Goal: Task Accomplishment & Management: Manage account settings

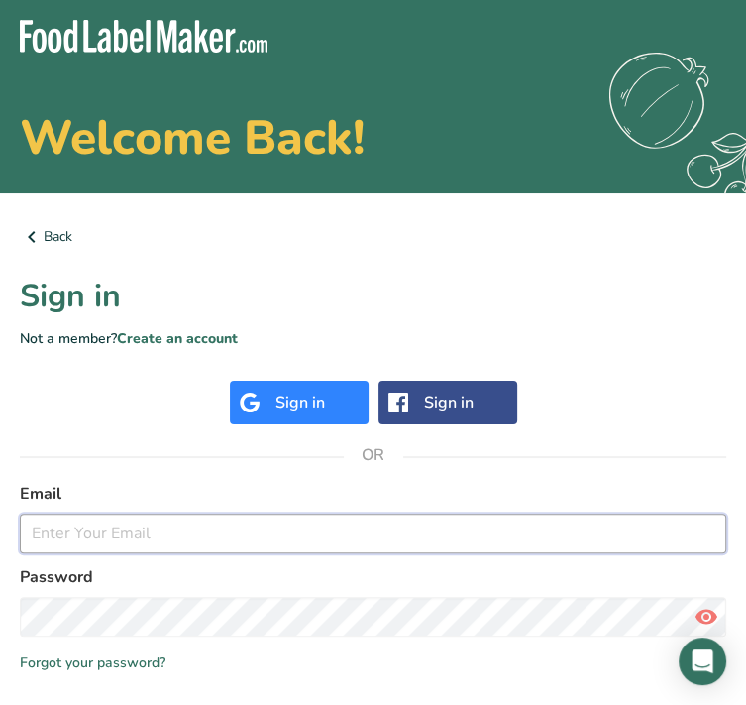
click at [187, 545] on input "email" at bounding box center [373, 533] width 707 height 40
type input "[EMAIL_ADDRESS][DOMAIN_NAME]"
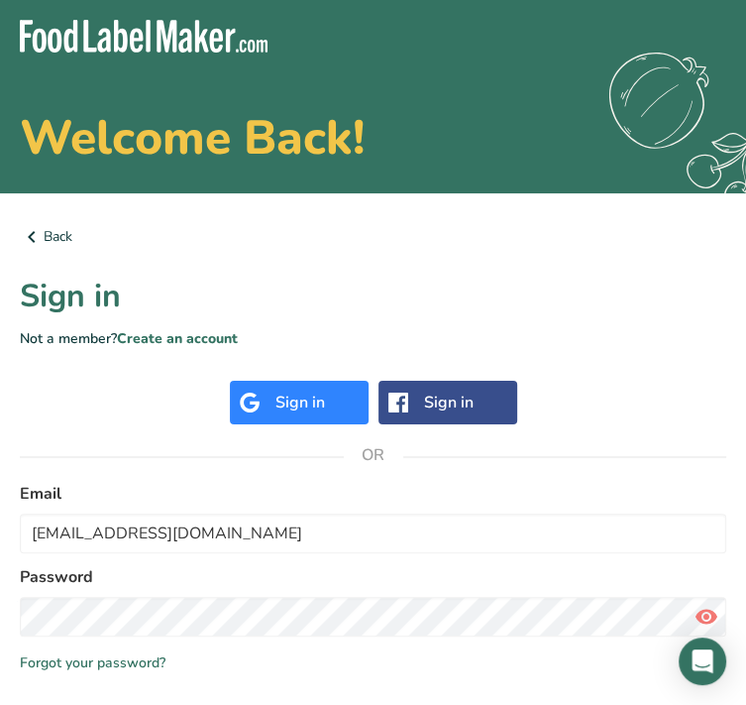
click at [712, 609] on icon at bounding box center [707, 617] width 24 height 36
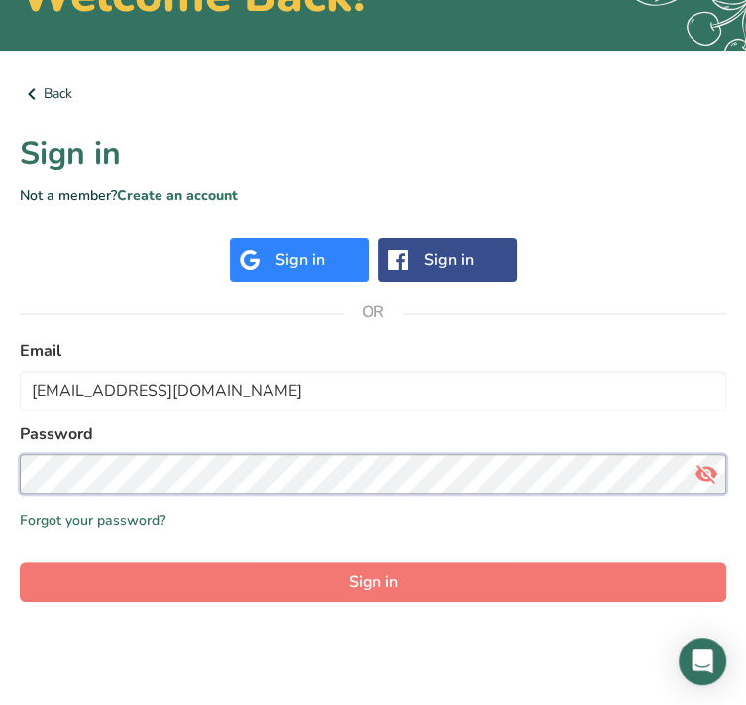
scroll to position [151, 0]
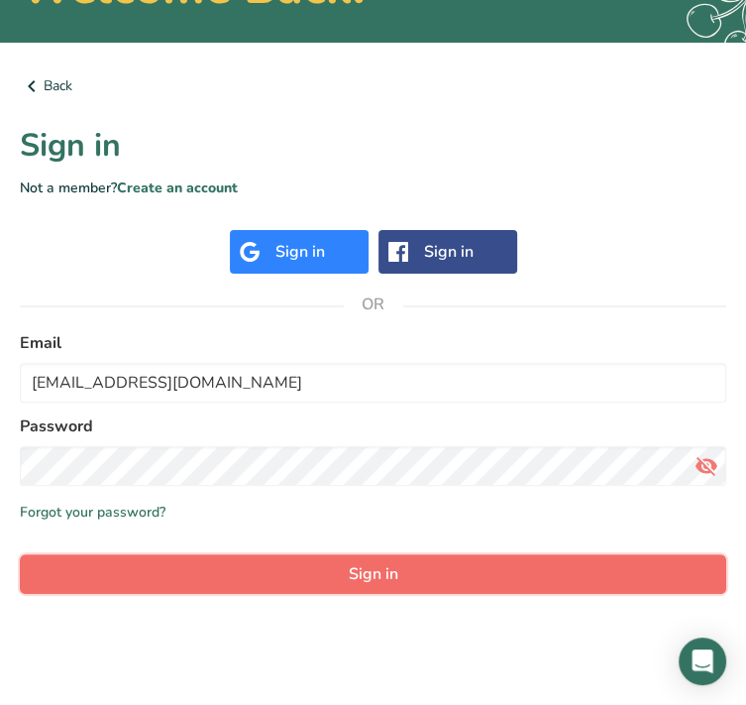
click at [498, 581] on button "Sign in" at bounding box center [373, 574] width 707 height 40
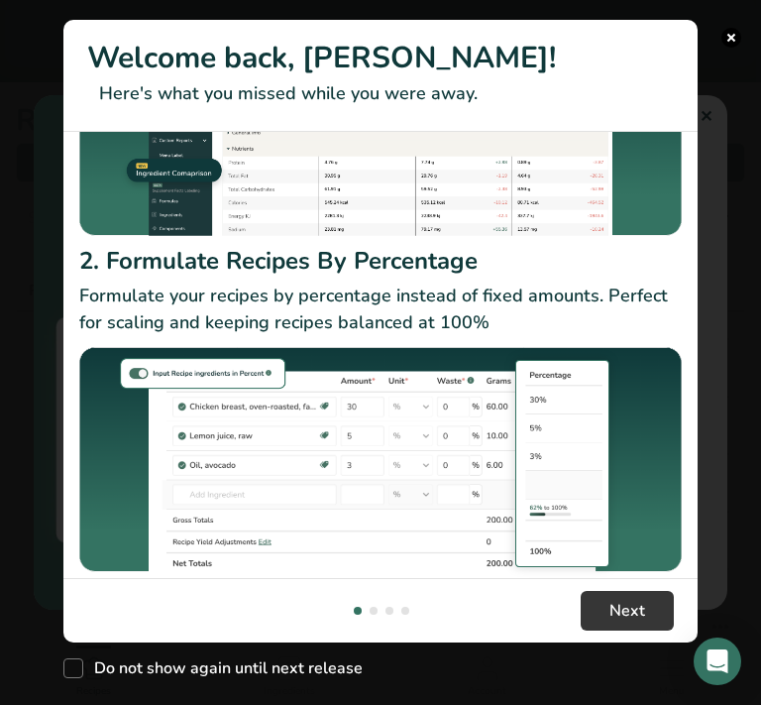
scroll to position [240, 0]
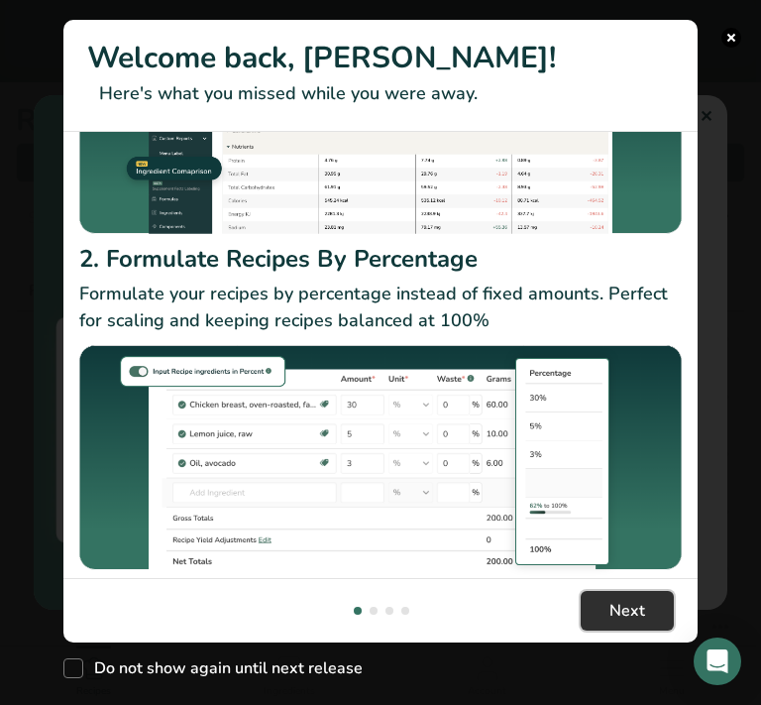
click at [630, 608] on span "Next" at bounding box center [627, 611] width 36 height 24
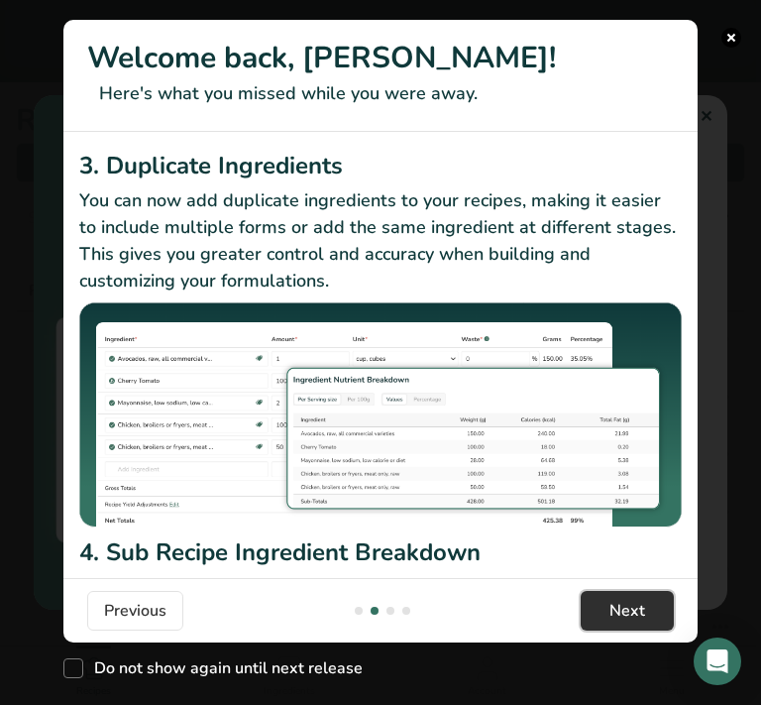
click at [630, 608] on span "Next" at bounding box center [627, 611] width 36 height 24
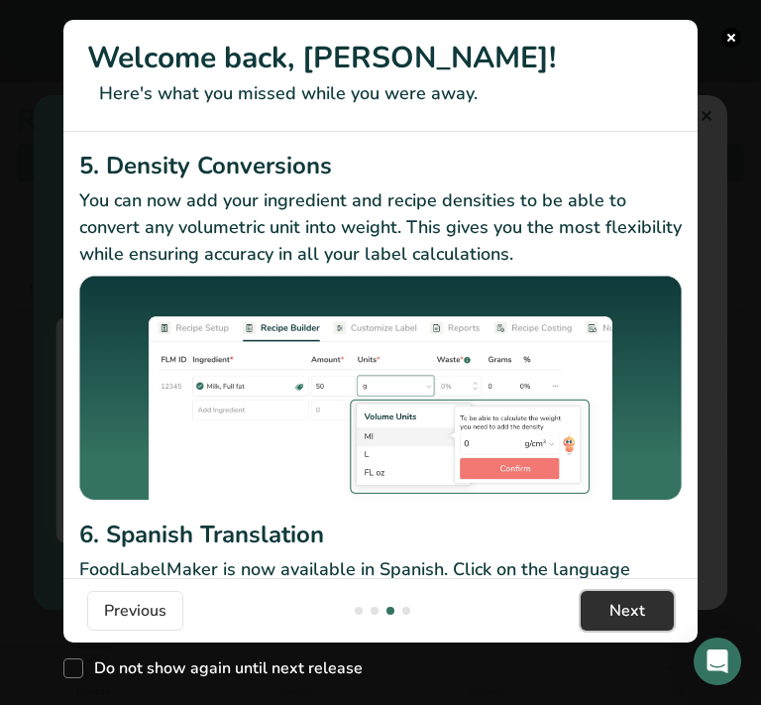
click at [630, 608] on span "Next" at bounding box center [627, 611] width 36 height 24
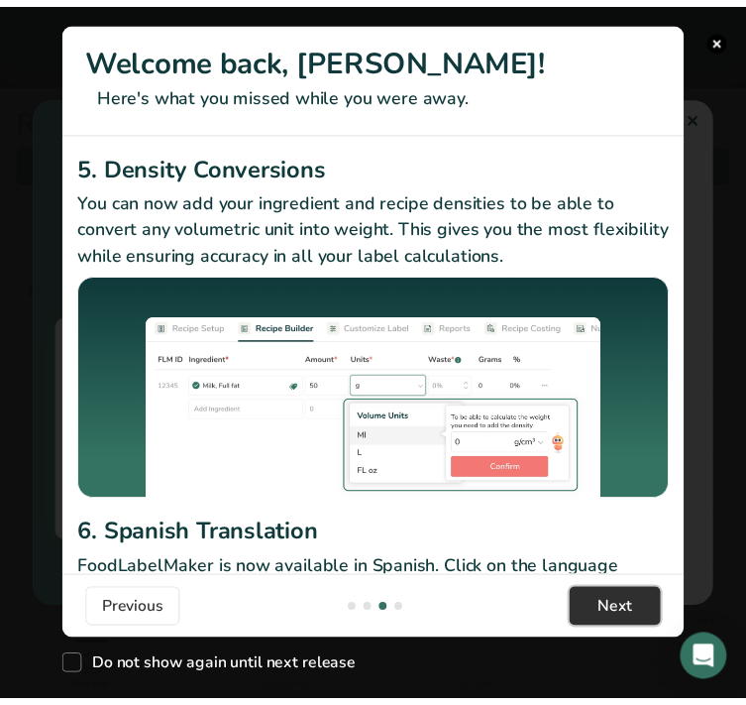
scroll to position [0, 1903]
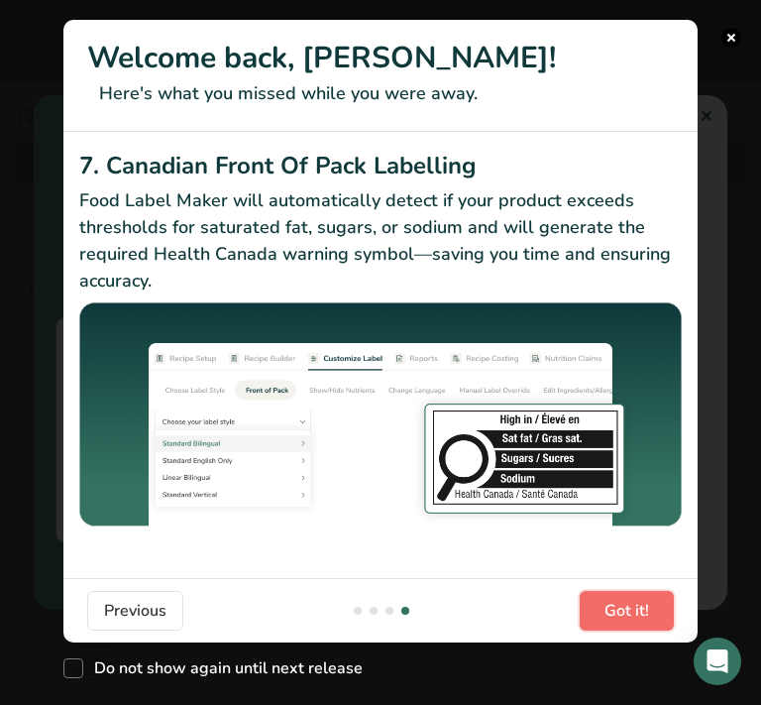
click at [630, 608] on span "Got it!" at bounding box center [627, 611] width 45 height 24
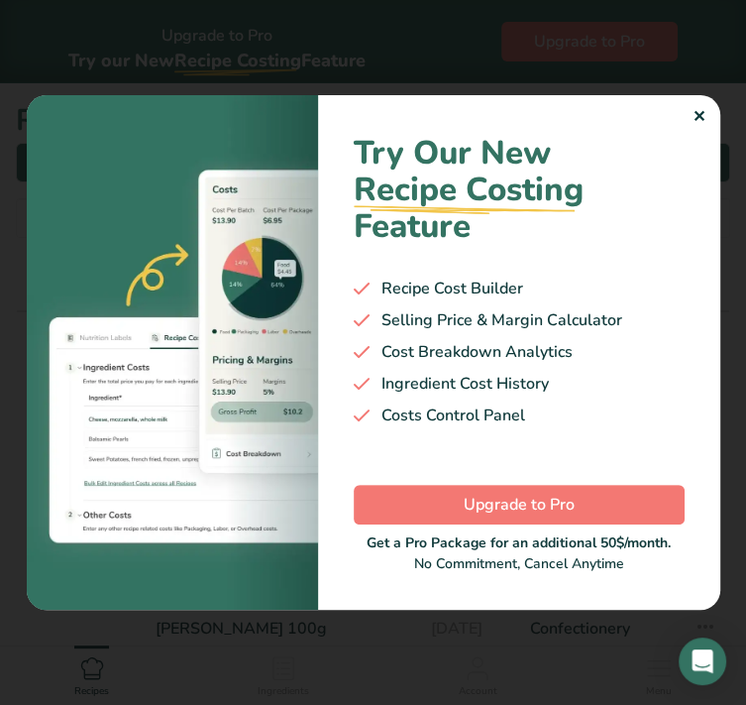
click at [695, 114] on div "✕" at bounding box center [699, 117] width 13 height 24
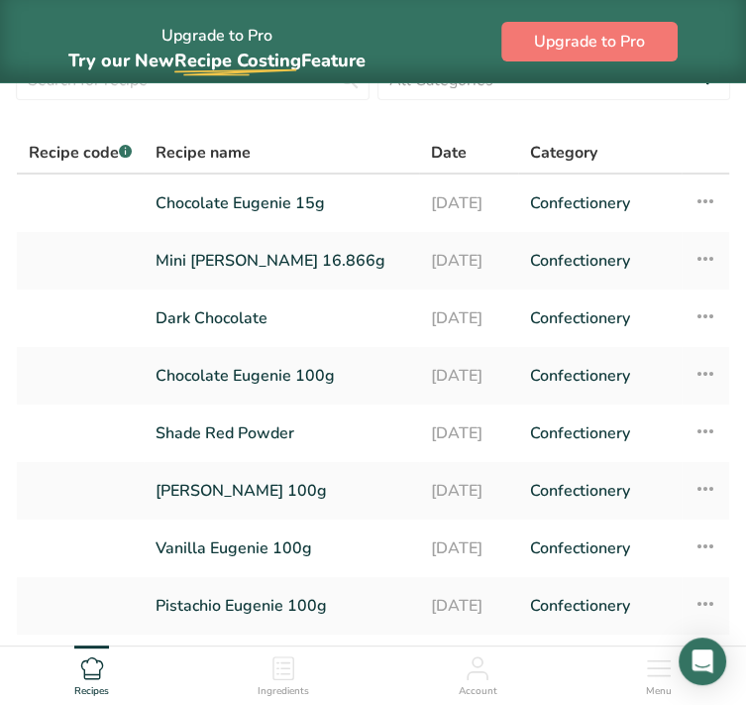
scroll to position [141, 0]
